Goal: Task Accomplishment & Management: Use online tool/utility

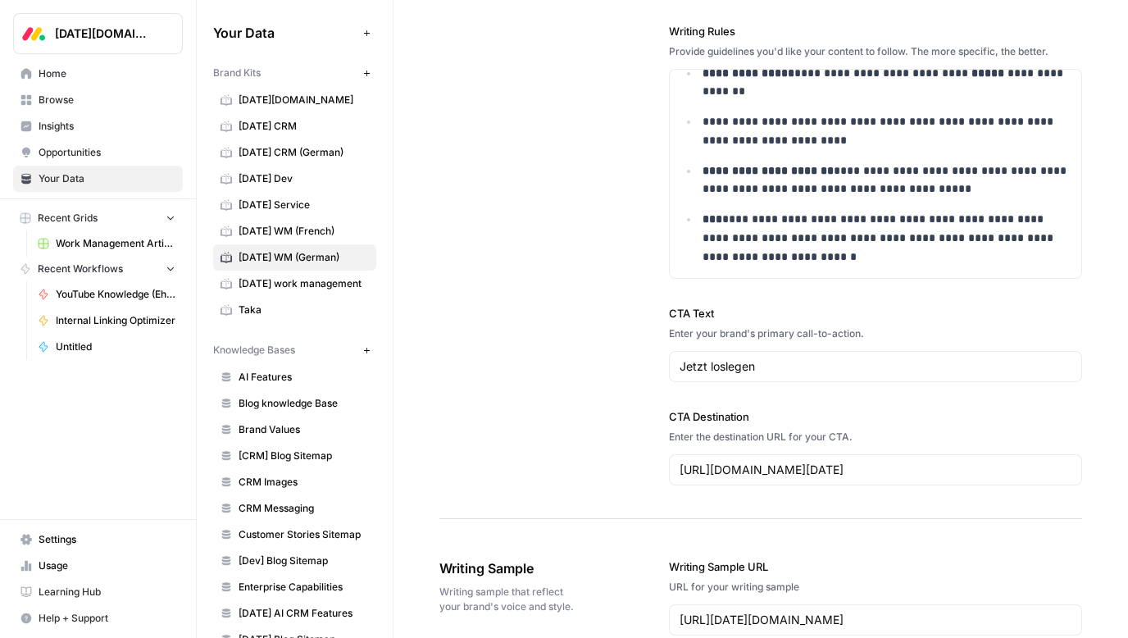
scroll to position [1945, 0]
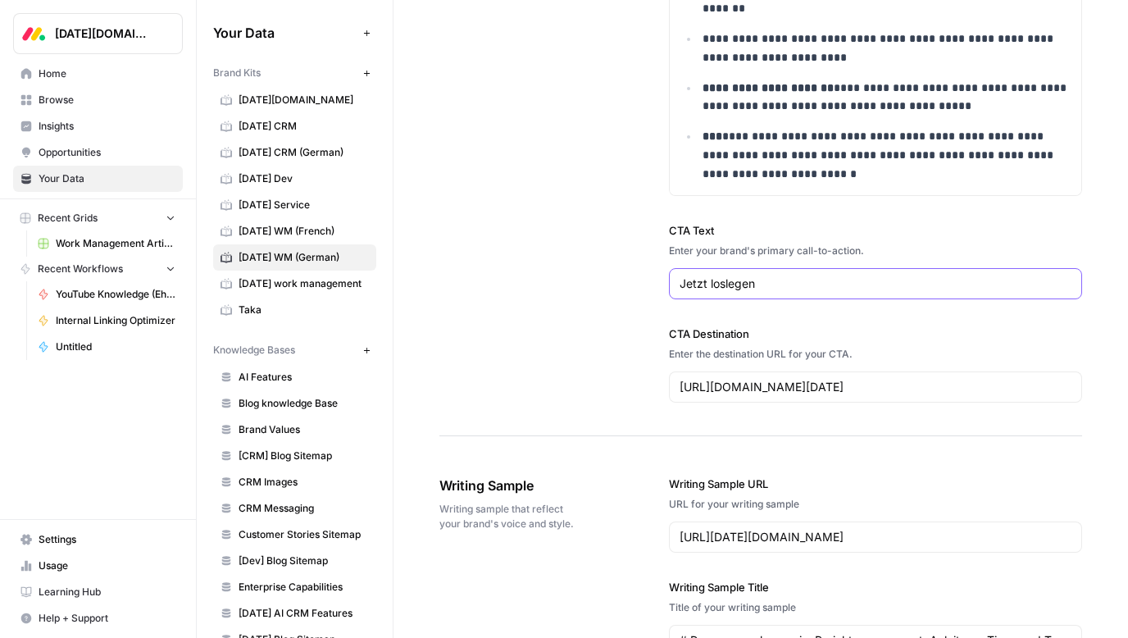
click at [828, 284] on input "Jetzt loslegen" at bounding box center [875, 283] width 392 height 16
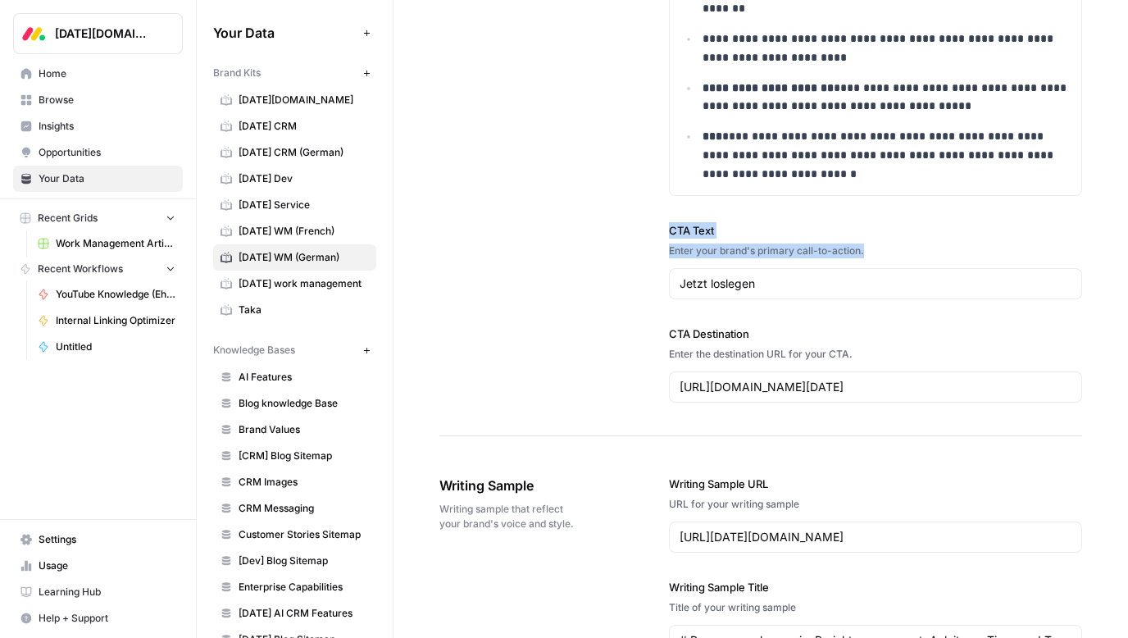
drag, startPoint x: 670, startPoint y: 230, endPoint x: 838, endPoint y: 257, distance: 170.2
click at [879, 252] on div "CTA Text Enter your brand's primary call-to-action. Jetzt loslegen" at bounding box center [875, 260] width 413 height 77
copy div "CTA Text Enter your brand's primary call-to-action."
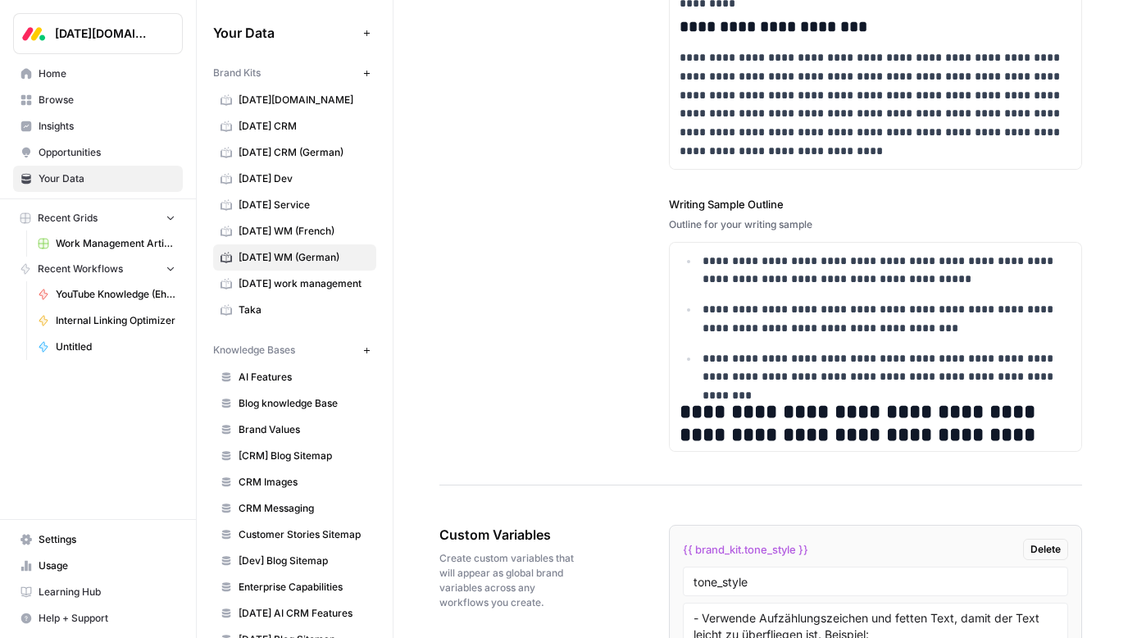
scroll to position [329, 0]
click at [871, 354] on p "**********" at bounding box center [886, 367] width 369 height 38
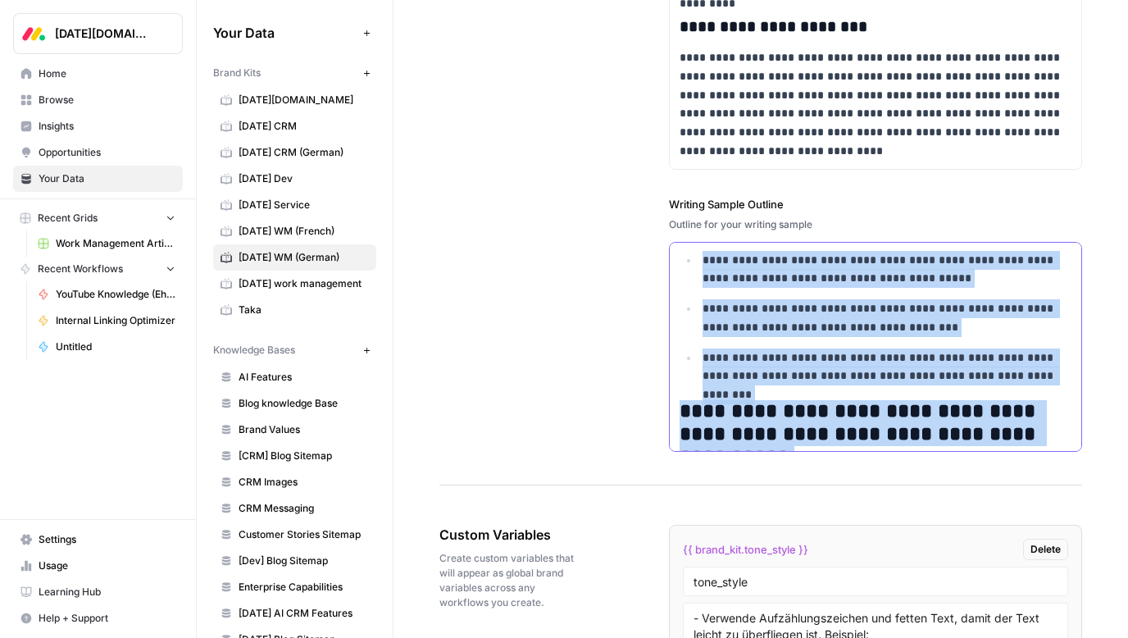
copy div "**********"
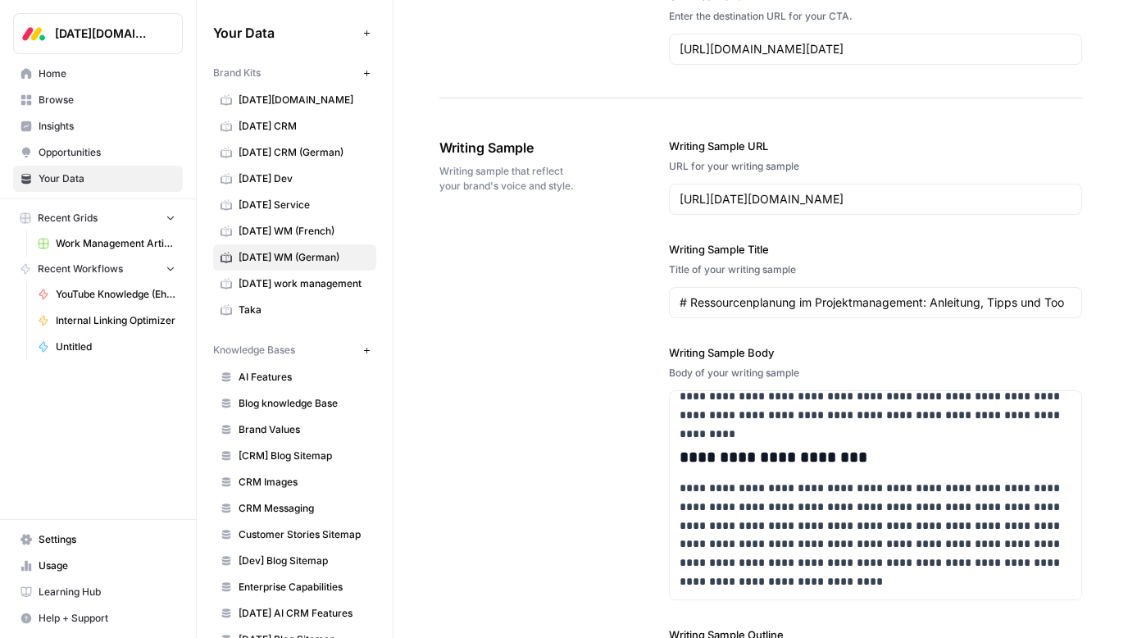
scroll to position [2110, 0]
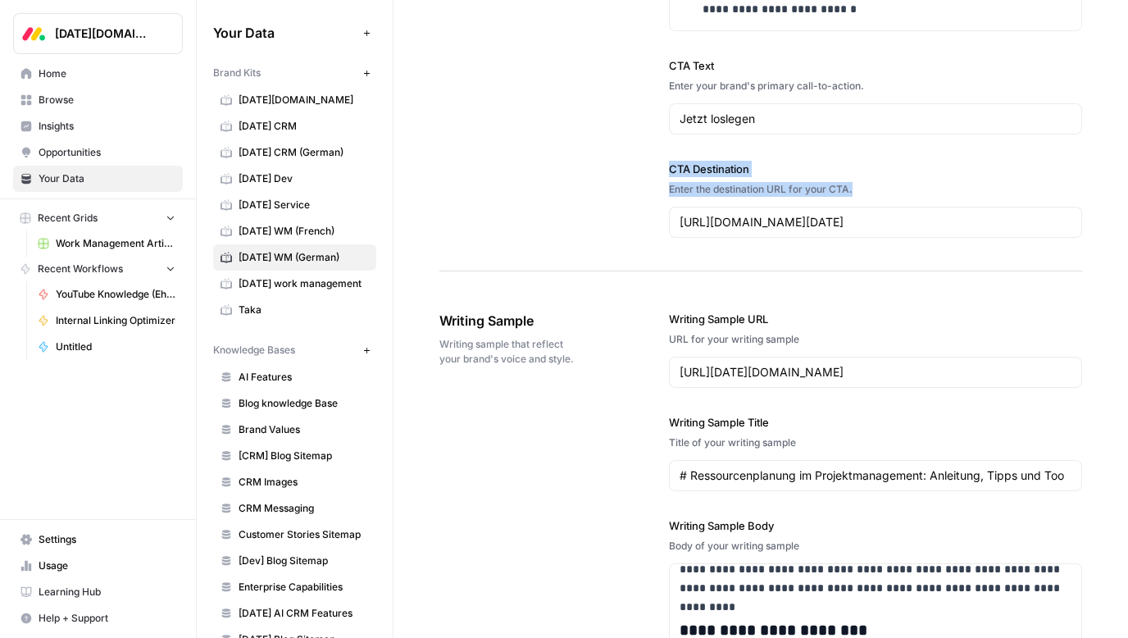
drag, startPoint x: 669, startPoint y: 166, endPoint x: 851, endPoint y: 186, distance: 183.8
click at [874, 185] on div "CTA Destination Enter the destination URL for your CTA. [URL][DOMAIN_NAME][DATE]" at bounding box center [875, 199] width 413 height 77
copy div "CTA Destination Enter the destination URL for your CTA."
click at [747, 217] on input "[URL][DOMAIN_NAME][DATE]" at bounding box center [875, 222] width 392 height 16
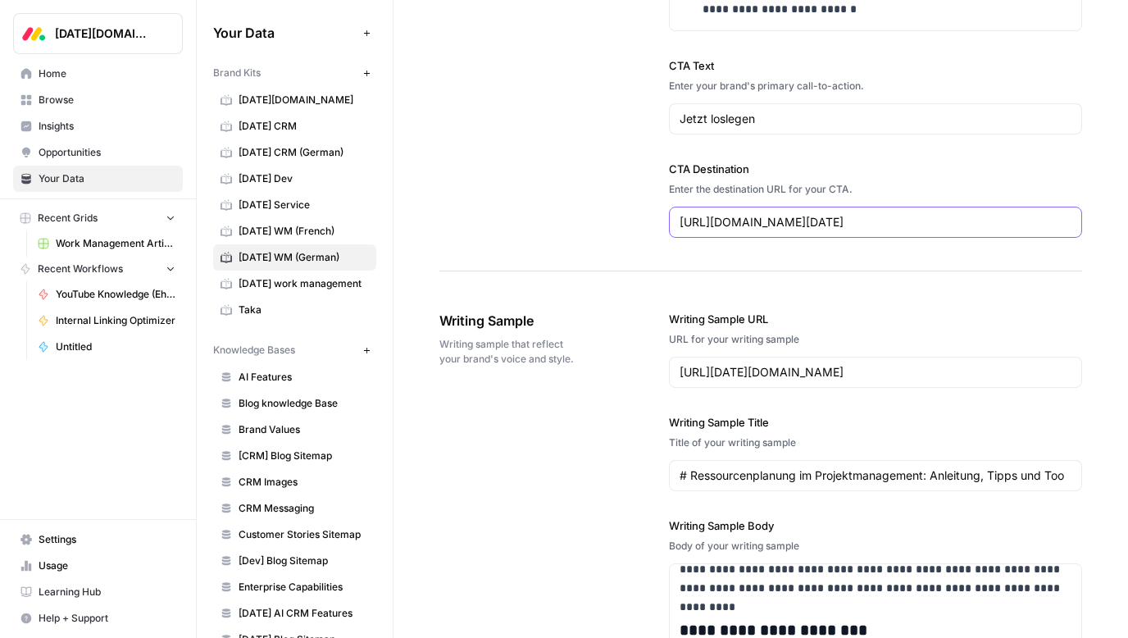
click at [747, 217] on input "[URL][DOMAIN_NAME][DATE]" at bounding box center [875, 222] width 392 height 16
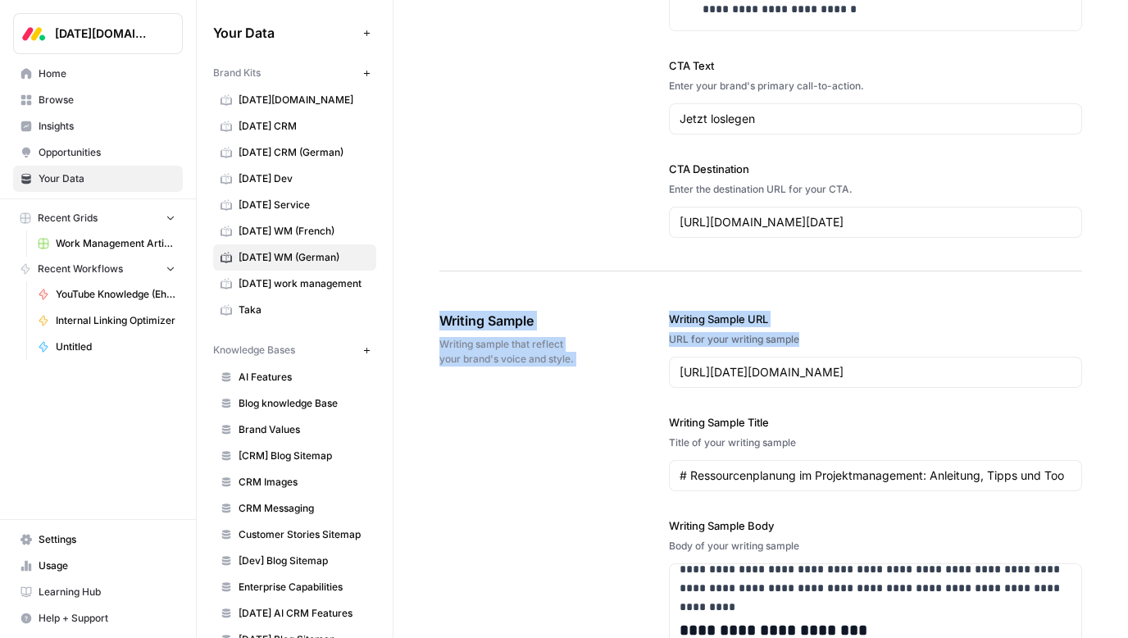
drag, startPoint x: 438, startPoint y: 299, endPoint x: 808, endPoint y: 354, distance: 373.6
click at [872, 335] on div "URL for your writing sample" at bounding box center [875, 339] width 413 height 15
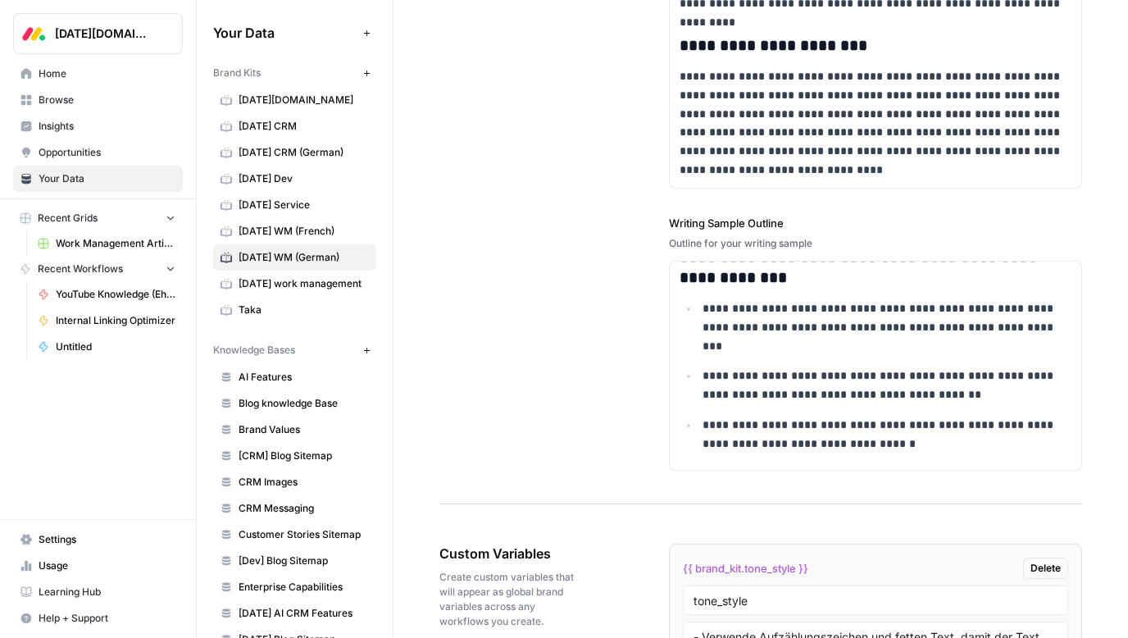
scroll to position [2312, 0]
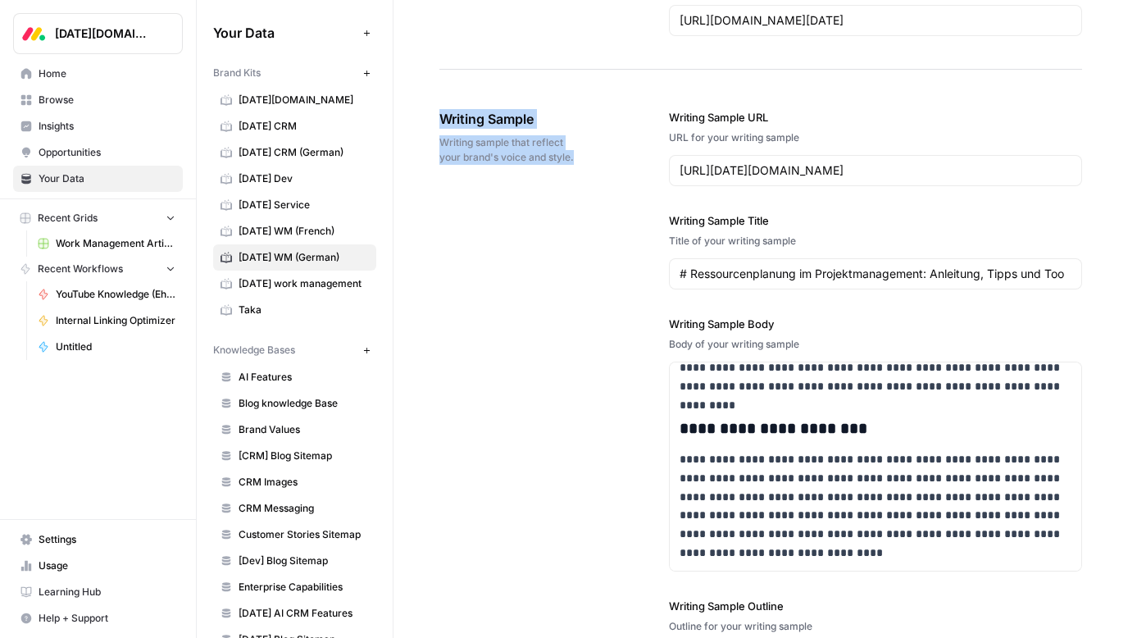
drag, startPoint x: 438, startPoint y: 119, endPoint x: 597, endPoint y: 151, distance: 162.2
click at [597, 151] on div "**********" at bounding box center [760, 550] width 734 height 5591
copy div "Writing Sample Writing sample that reflect your brand's voice and style."
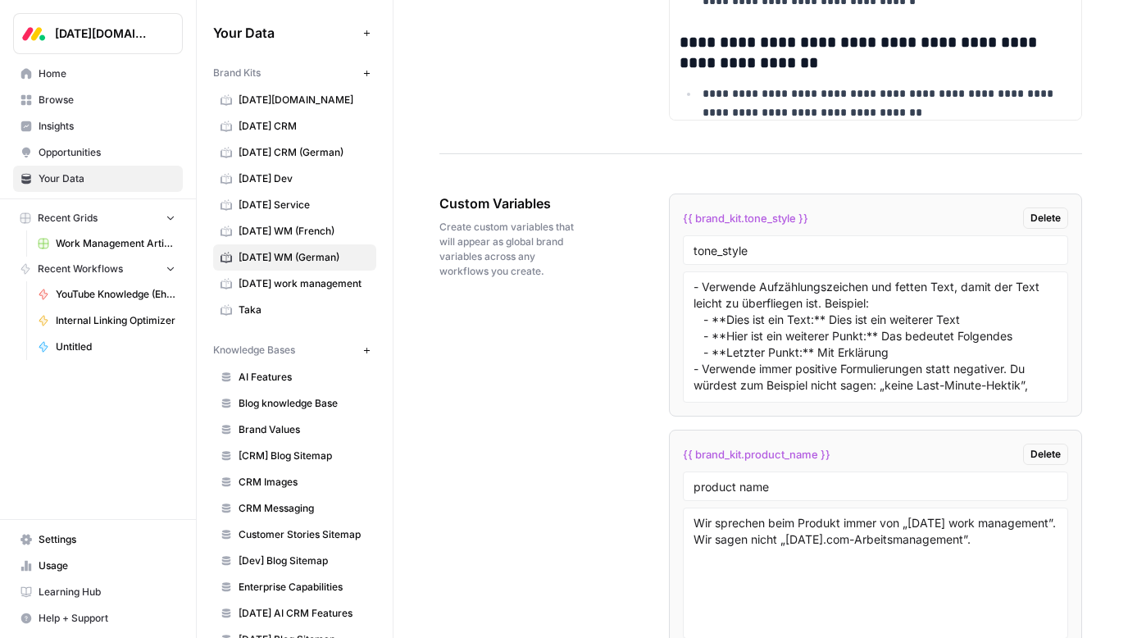
scroll to position [3157, 0]
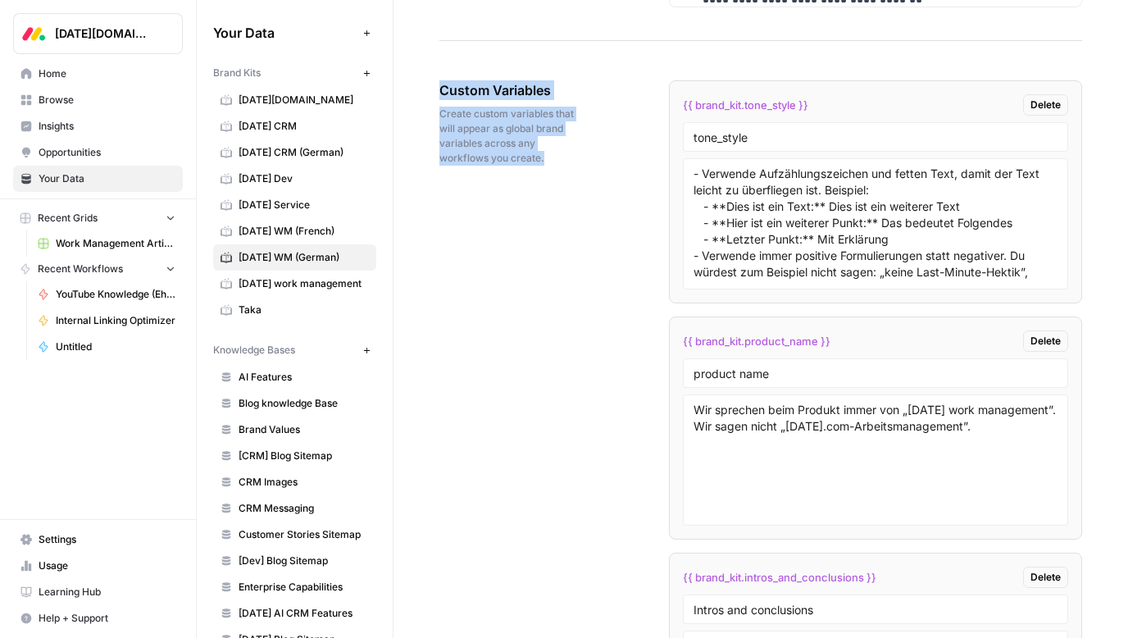
drag, startPoint x: 439, startPoint y: 90, endPoint x: 594, endPoint y: 164, distance: 171.5
copy div "Custom Variables Create custom variables that will appear as global brand varia…"
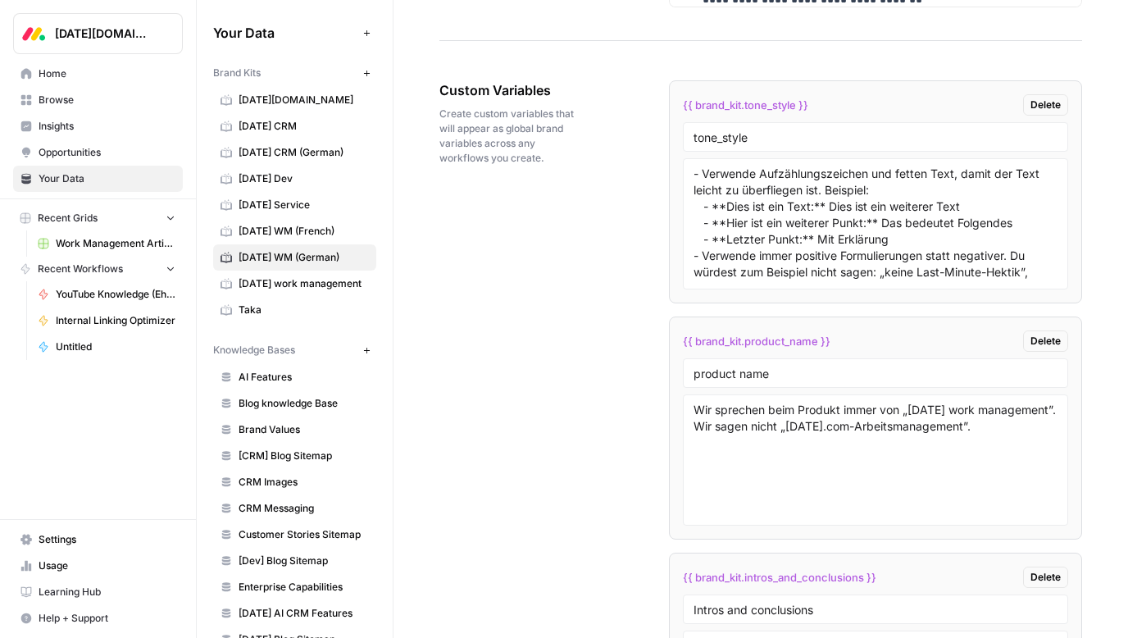
click at [837, 103] on div "{{ brand_kit.tone_style }} Delete" at bounding box center [875, 104] width 385 height 21
copy div "{{ brand_kit.tone_style }} Delete"
click at [842, 345] on div "{{ brand_kit.product_name }} Delete" at bounding box center [875, 340] width 385 height 21
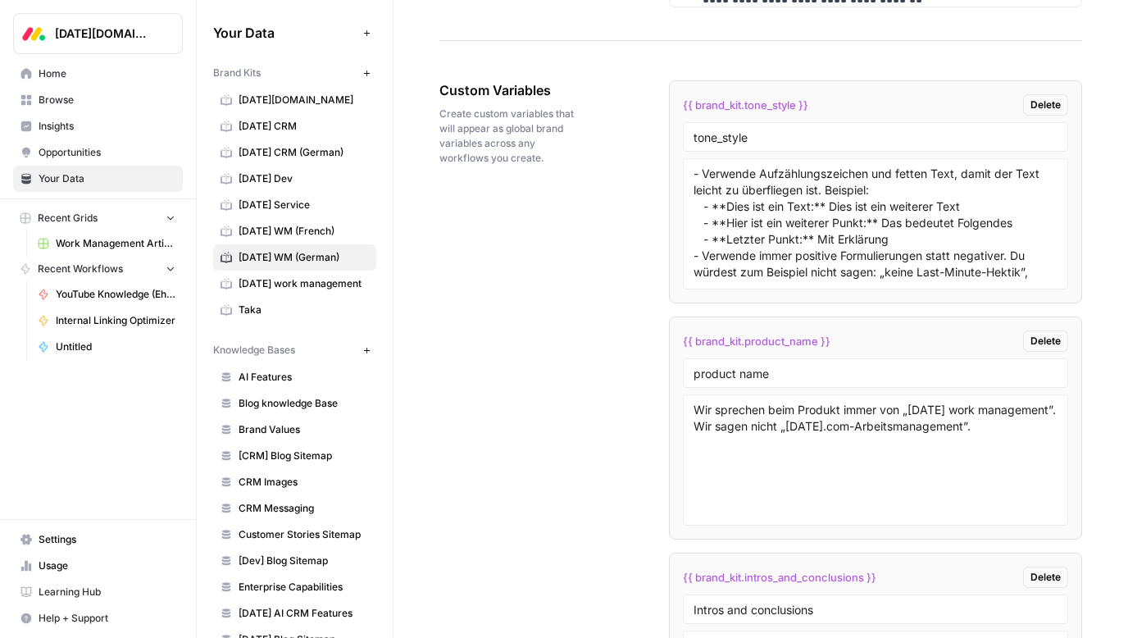
click at [842, 345] on div "{{ brand_kit.product_name }} Delete" at bounding box center [875, 340] width 385 height 21
copy div "{{ brand_kit.product_name }} Delete"
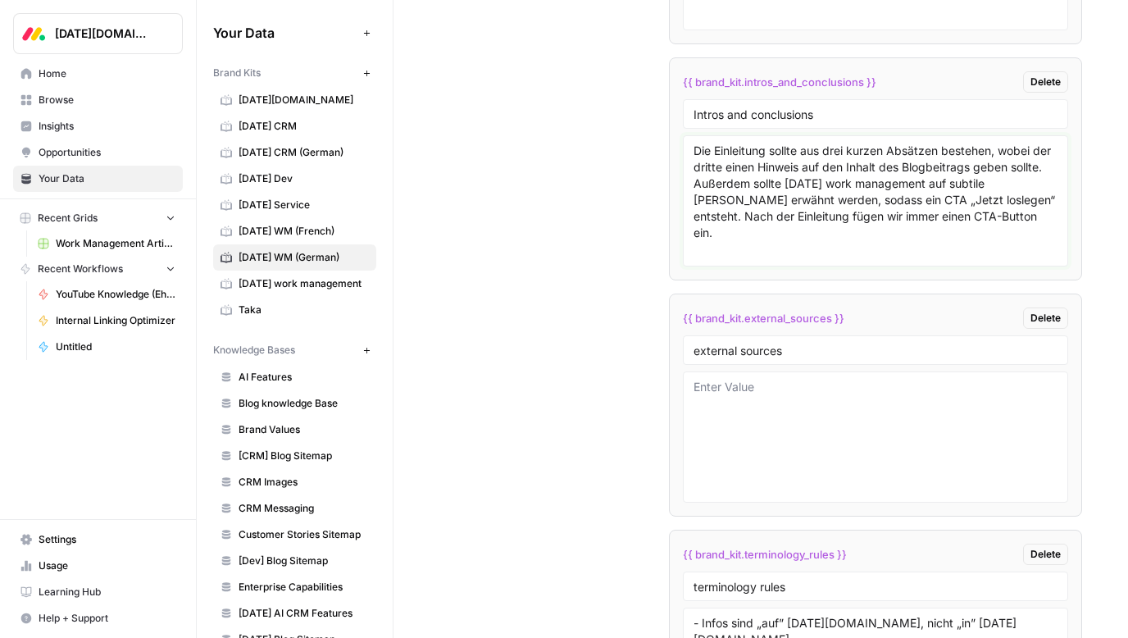
scroll to position [64, 0]
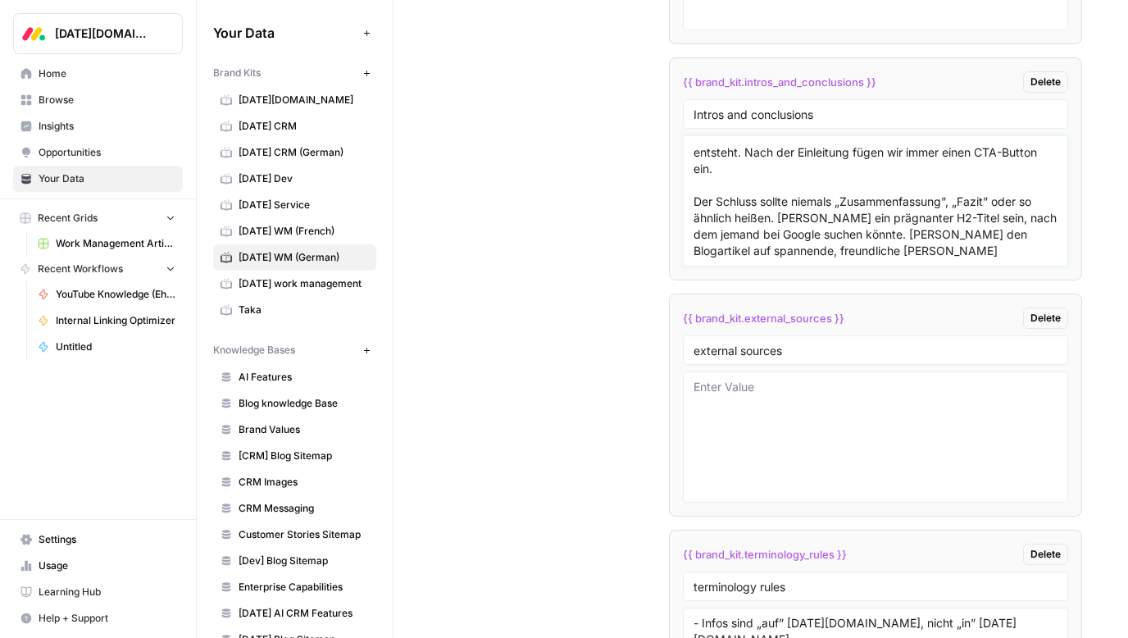
drag, startPoint x: 694, startPoint y: 152, endPoint x: 978, endPoint y: 297, distance: 318.9
click at [901, 72] on div "{{ brand_kit.intros_and_conclusions }} Delete" at bounding box center [875, 81] width 385 height 21
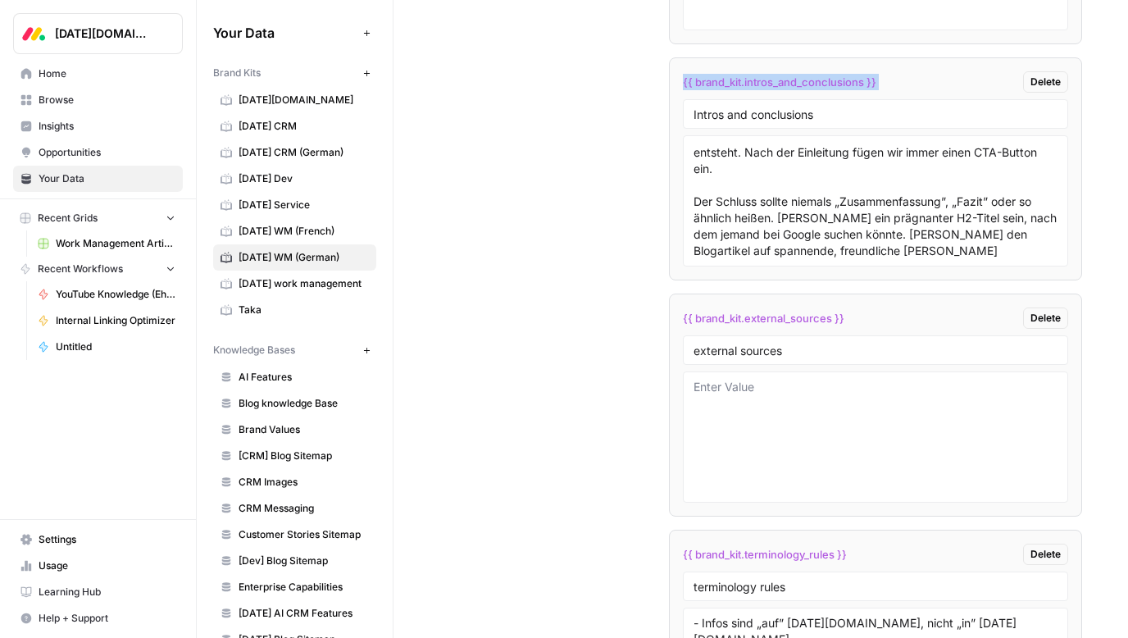
copy div "{{ brand_kit.intros_and_conclusions }} Delete"
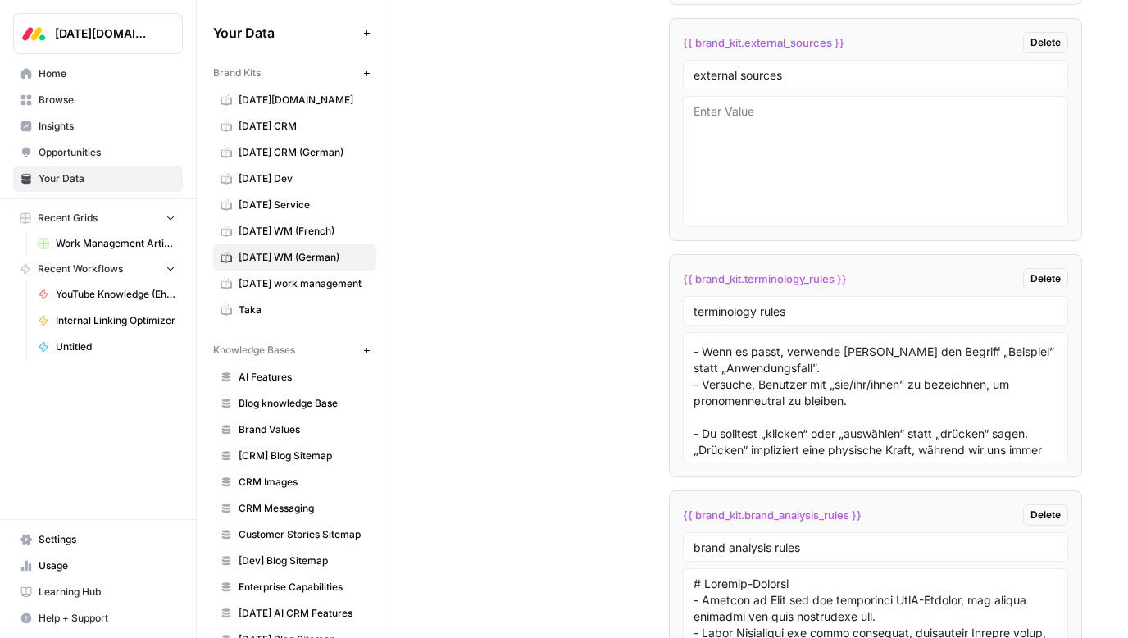
scroll to position [80, 0]
click at [860, 271] on div "{{ brand_kit.terminology_rules }} Delete" at bounding box center [875, 278] width 385 height 21
copy div "{{ brand_kit.terminology_rules }} Delete"
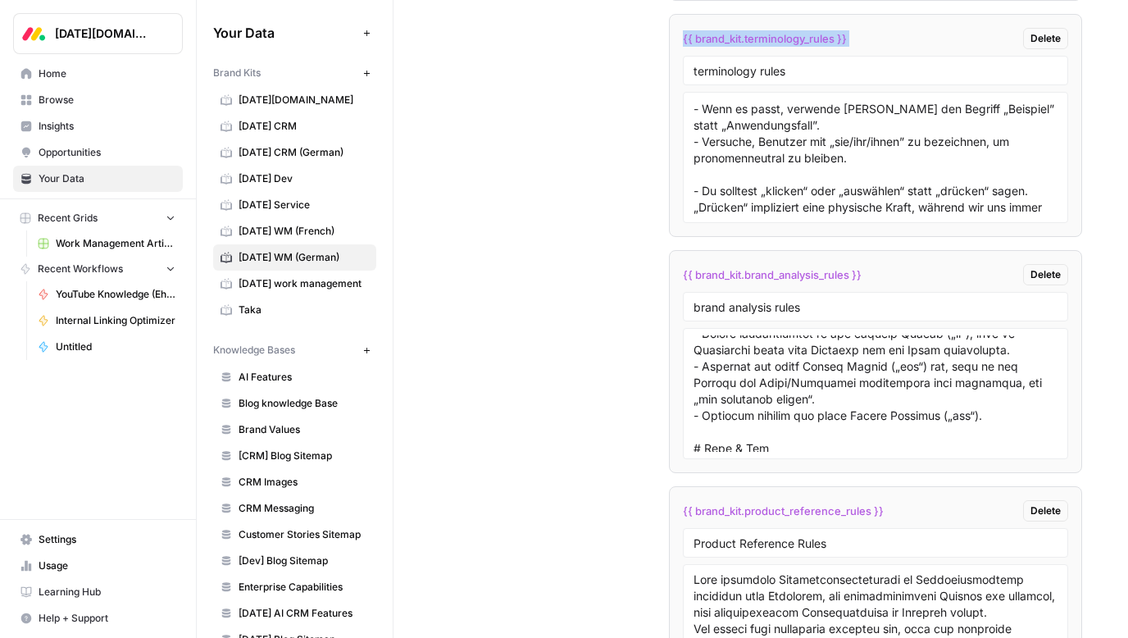
scroll to position [152, 0]
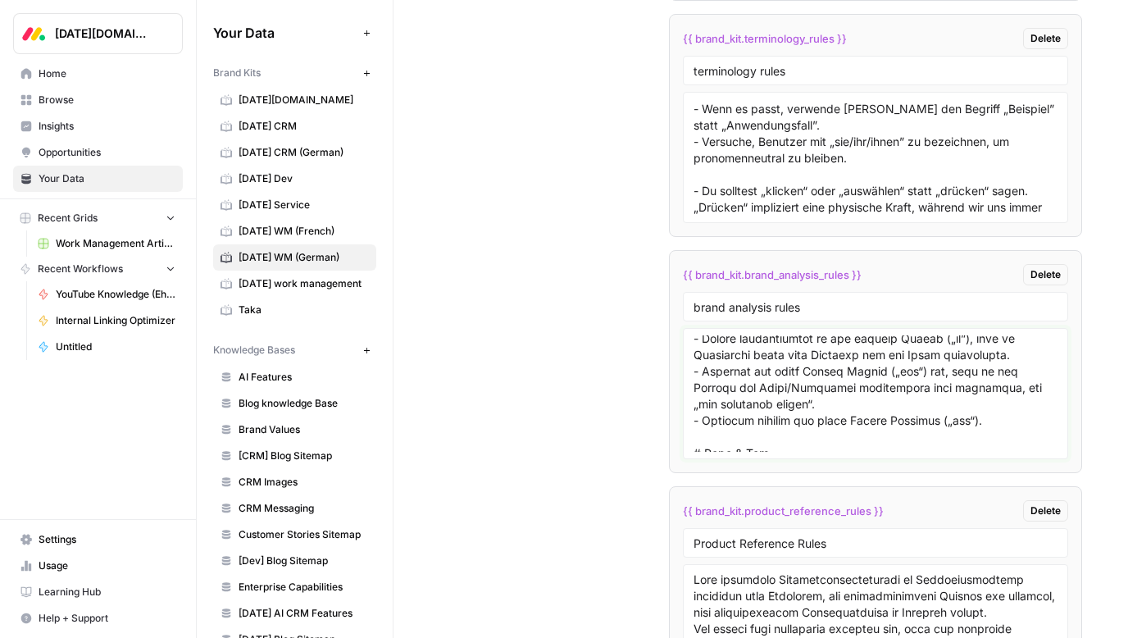
drag, startPoint x: 986, startPoint y: 419, endPoint x: 694, endPoint y: 373, distance: 295.3
click at [694, 373] on textarea at bounding box center [875, 393] width 364 height 116
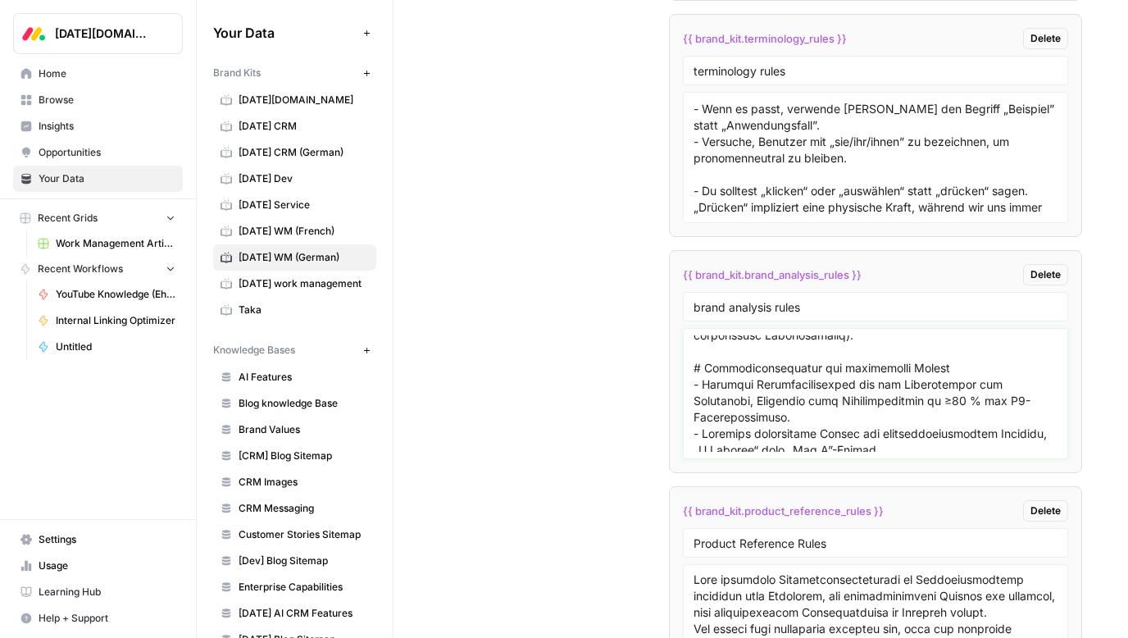
scroll to position [1145, 0]
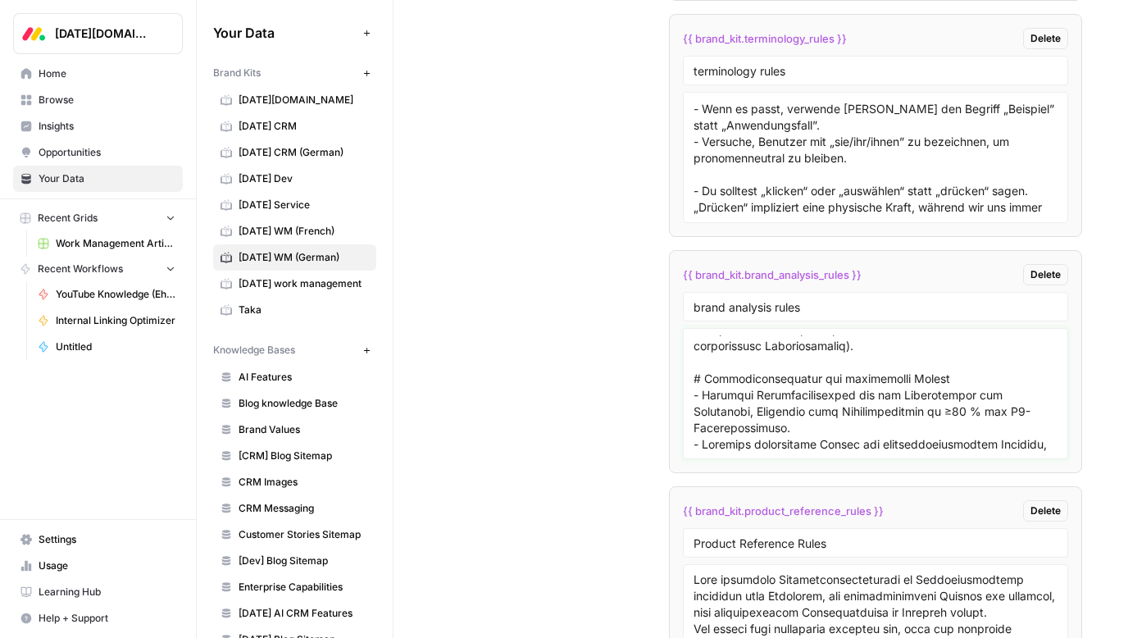
drag, startPoint x: 704, startPoint y: 369, endPoint x: 964, endPoint y: 379, distance: 260.0
click at [965, 379] on textarea at bounding box center [875, 393] width 364 height 116
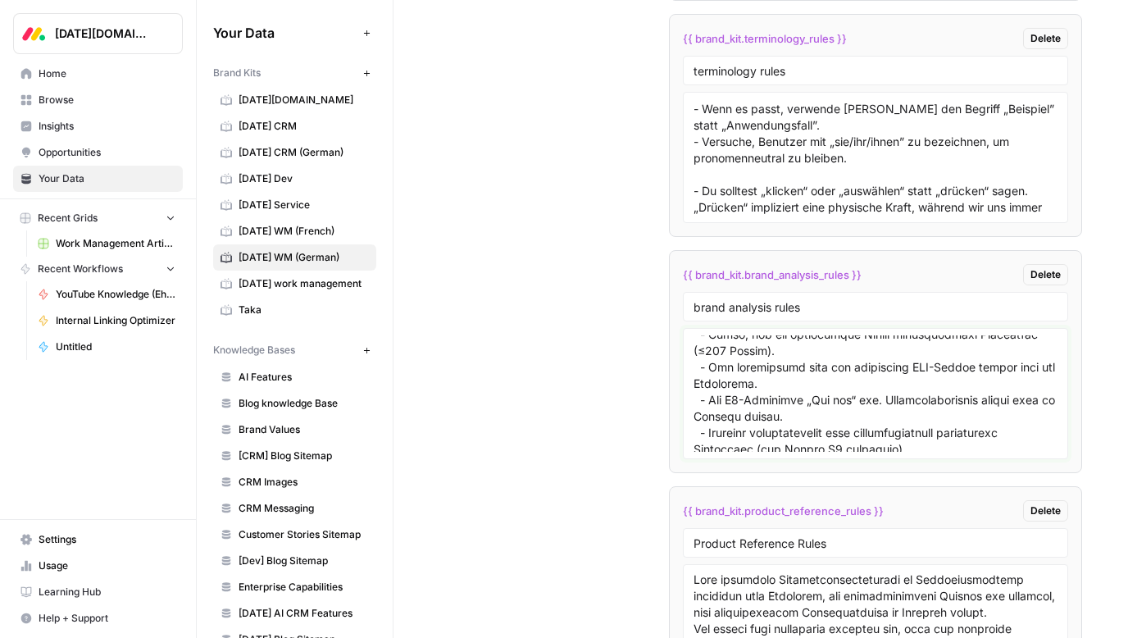
scroll to position [751, 0]
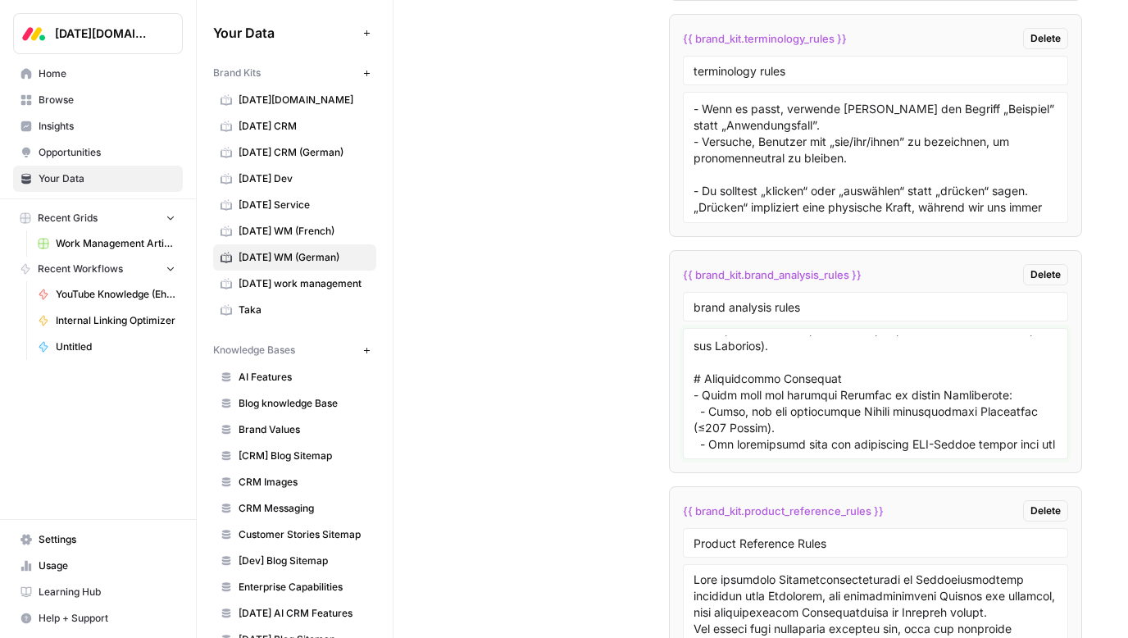
click at [888, 388] on textarea at bounding box center [875, 393] width 364 height 116
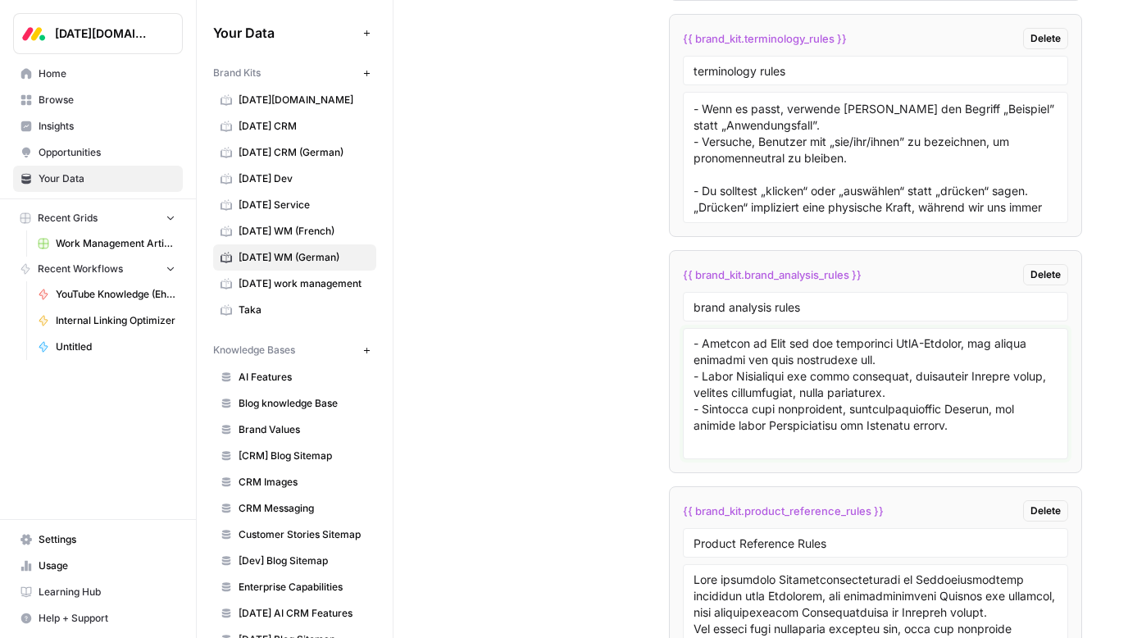
scroll to position [0, 0]
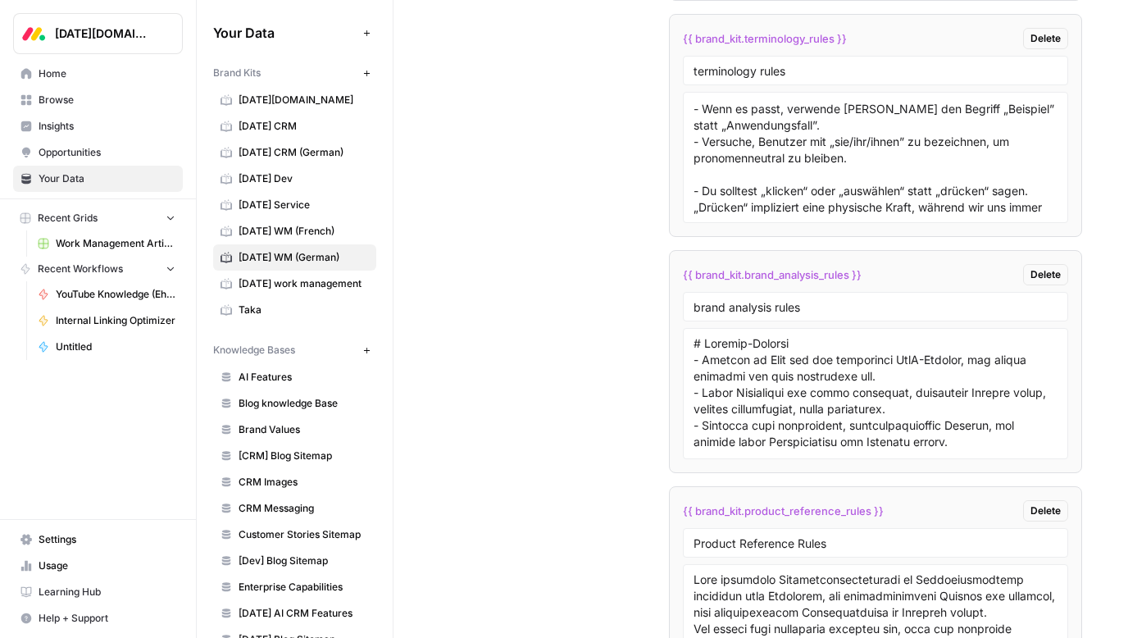
click at [869, 270] on div "{{ brand_kit.brand_analysis_rules }} Delete" at bounding box center [875, 274] width 385 height 21
copy div "{{ brand_kit.brand_analysis_rules }} Delete"
click at [791, 378] on textarea at bounding box center [875, 393] width 364 height 116
